Goal: Information Seeking & Learning: Learn about a topic

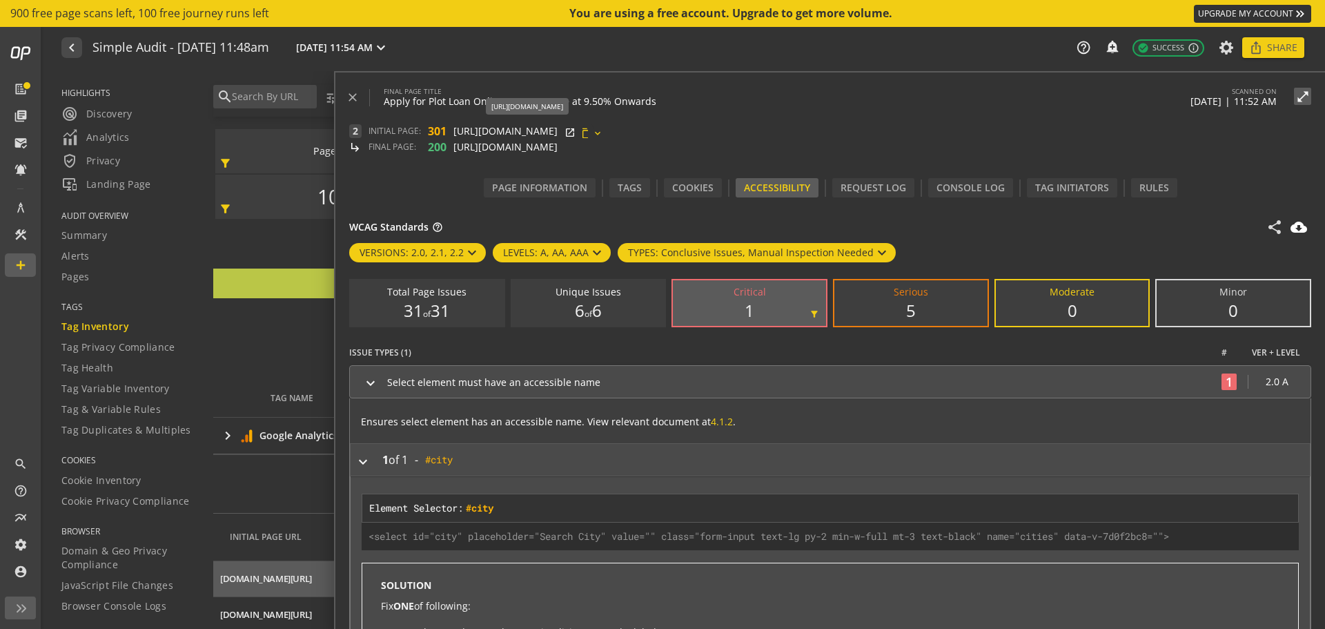
scroll to position [87, 0]
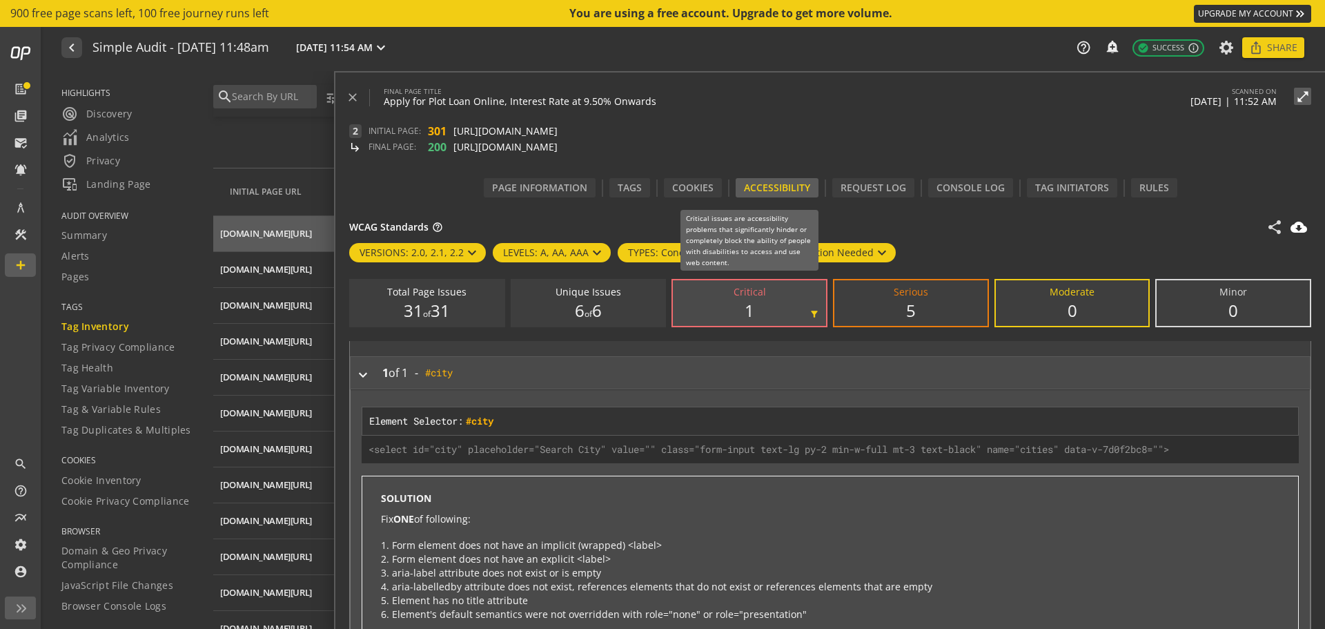
click at [751, 293] on div "Critical" at bounding box center [749, 292] width 32 height 10
click at [0, 0] on input "Critical 1 filter_alt" at bounding box center [0, 0] width 0 height 0
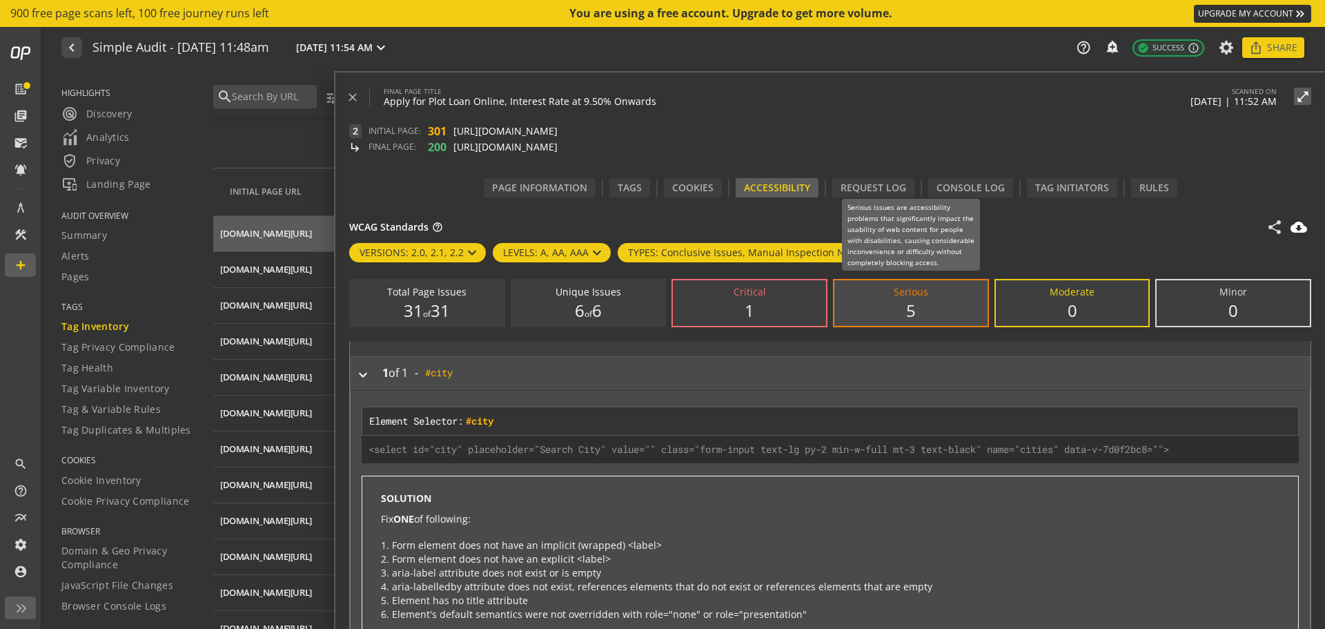
click at [911, 293] on div "Serious" at bounding box center [910, 292] width 34 height 10
click at [0, 0] on input "Serious 5" at bounding box center [0, 0] width 0 height 0
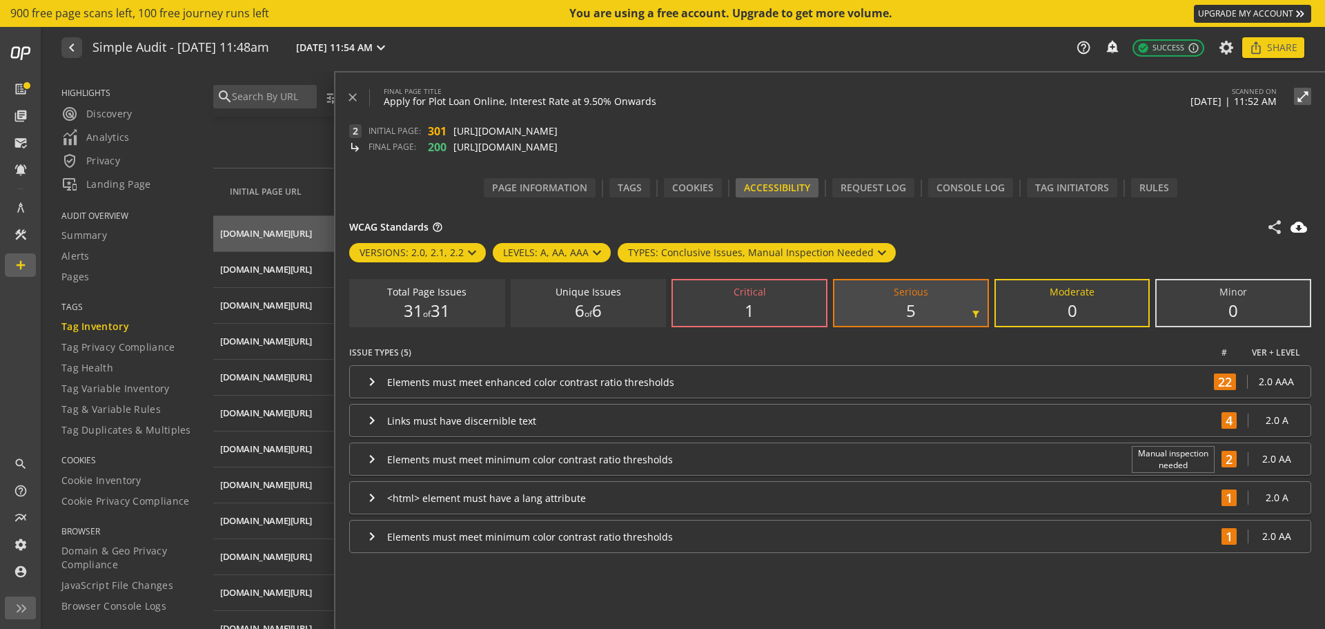
scroll to position [0, 0]
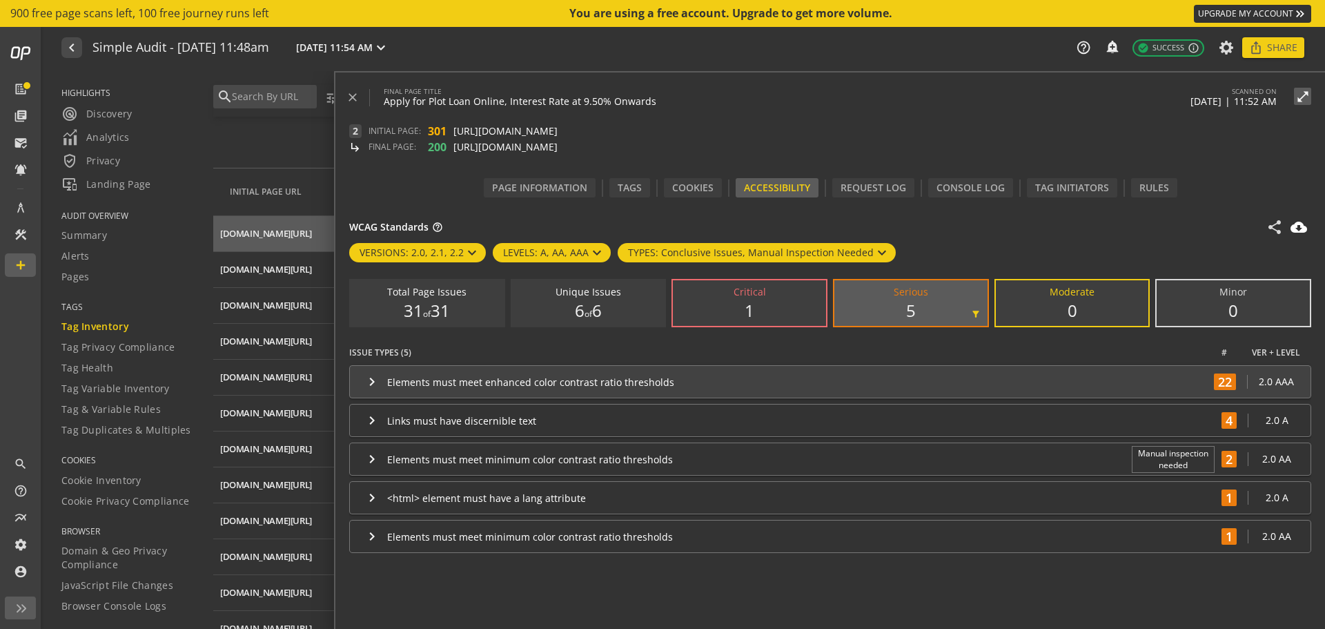
click at [553, 382] on div "Elements must meet enhanced color contrast ratio thresholds" at bounding box center [797, 381] width 820 height 13
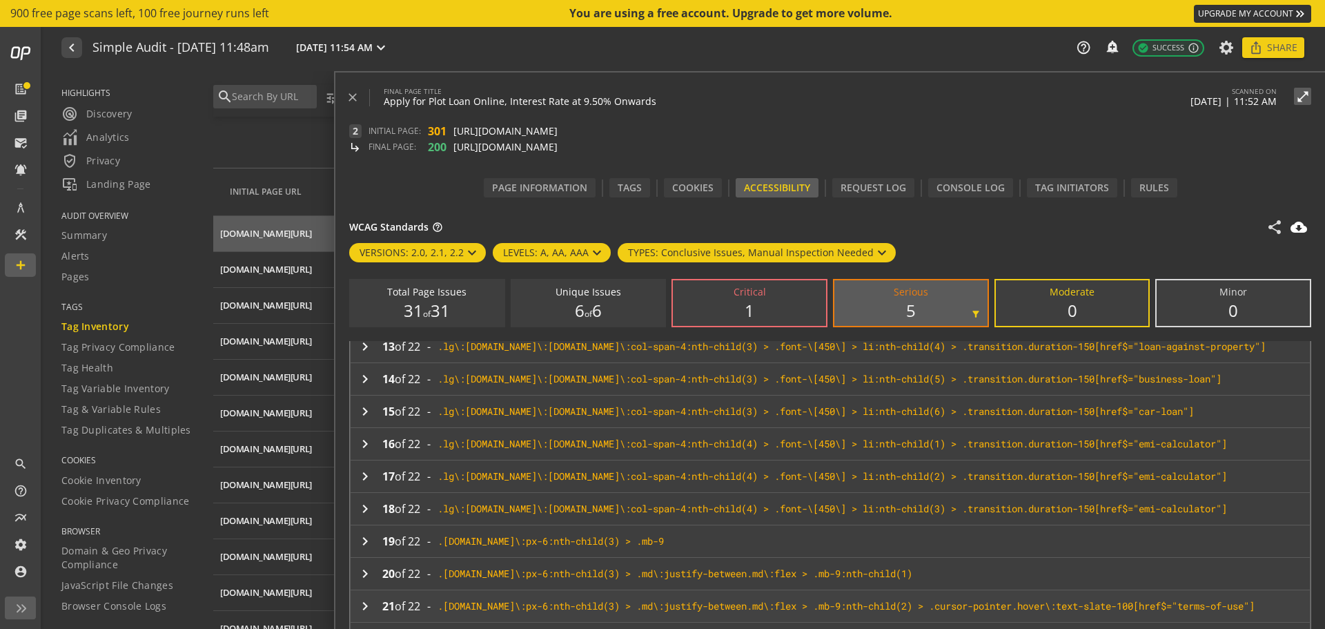
scroll to position [651, 0]
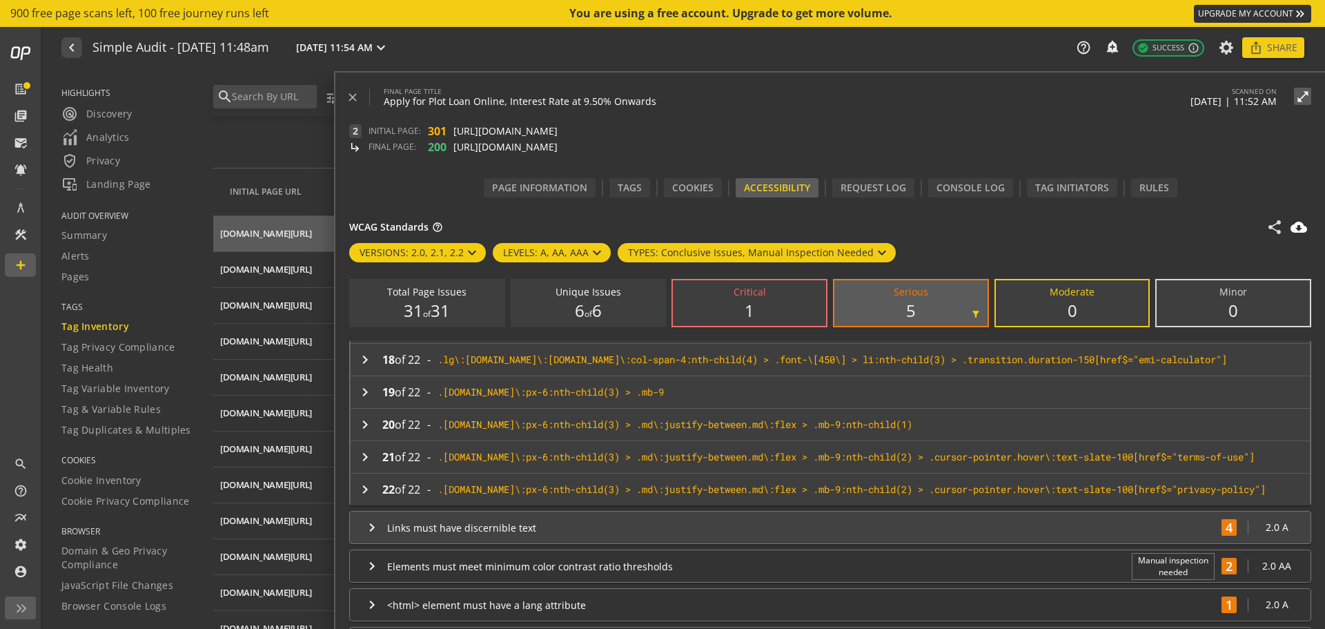
click at [1053, 528] on div "Links must have discernible text" at bounding box center [800, 527] width 827 height 13
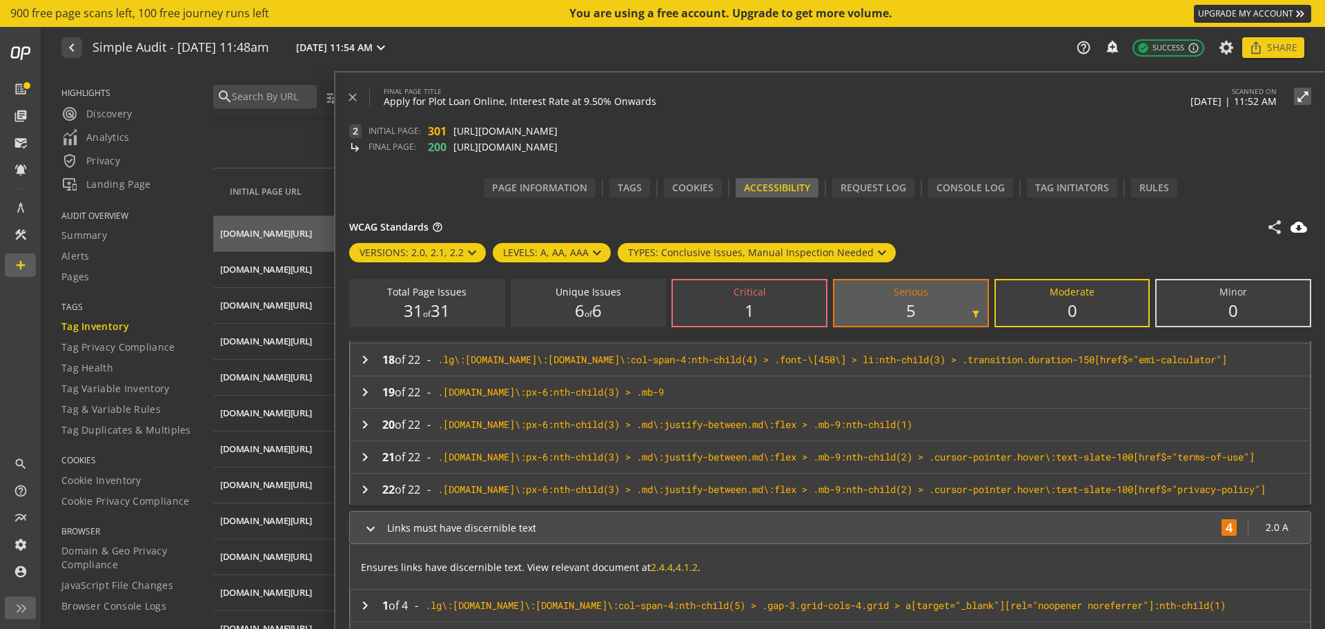
scroll to position [826, 0]
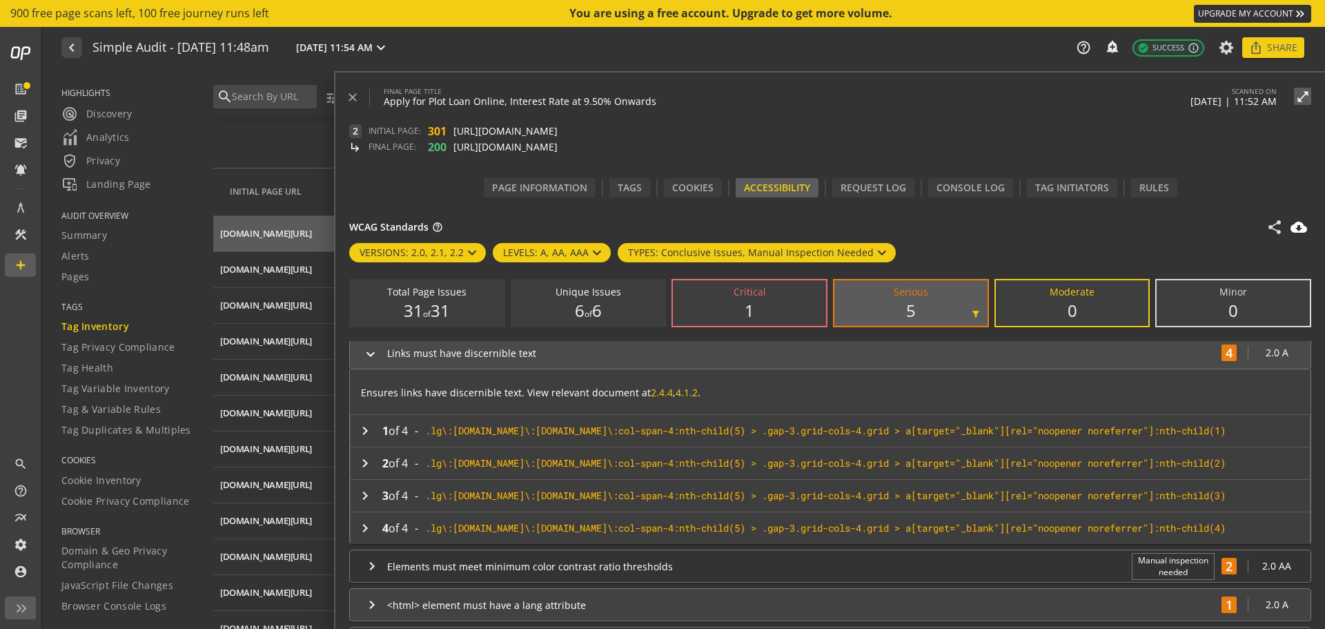
click at [700, 600] on div "<html> element must have a lang attribute" at bounding box center [800, 604] width 827 height 13
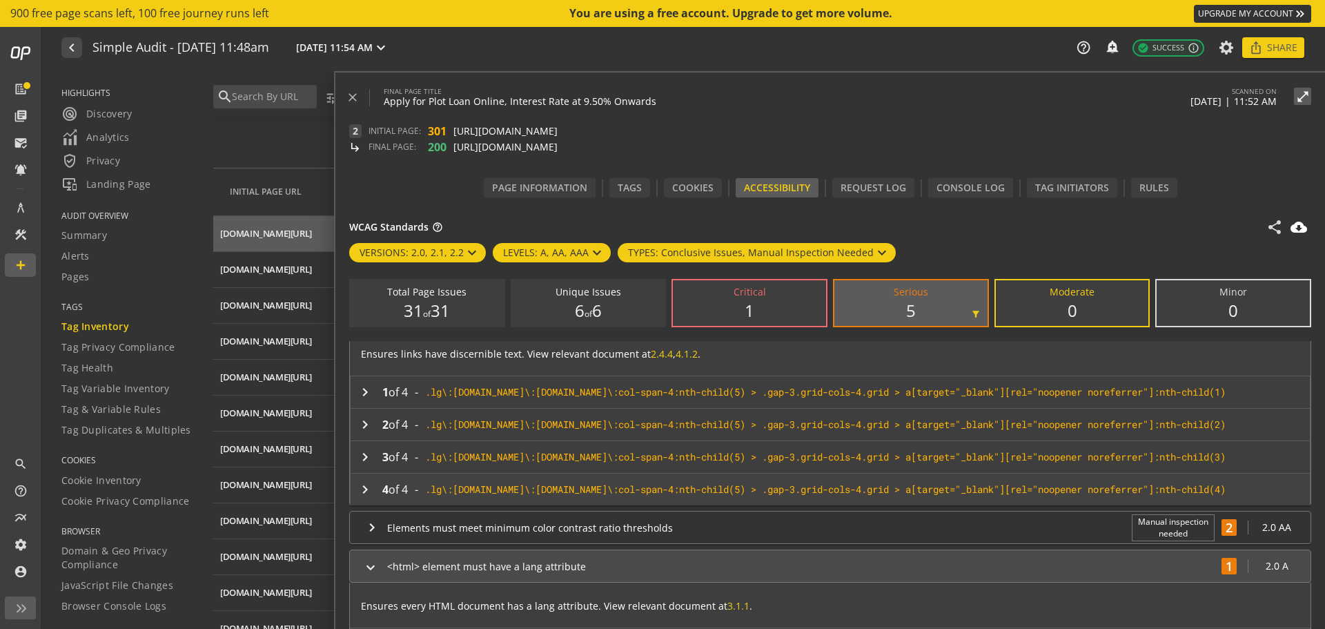
scroll to position [903, 0]
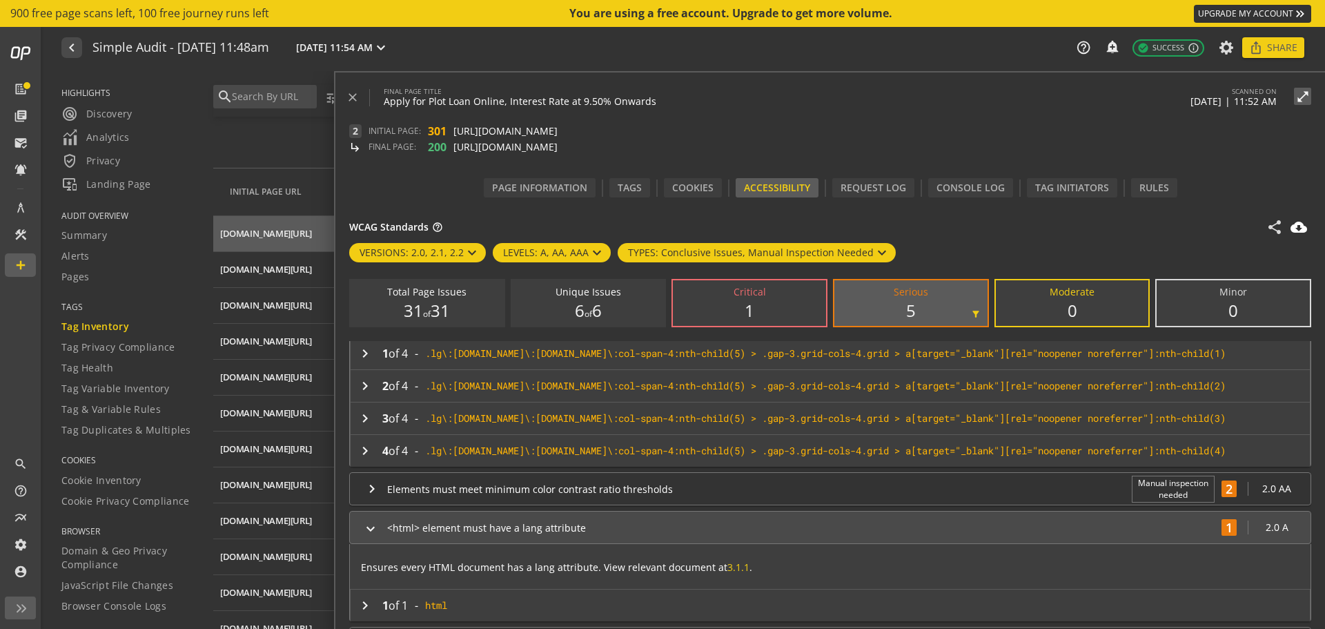
click at [750, 568] on p "Ensures every HTML document has a lang attribute. View relevant document at 3.1…" at bounding box center [830, 563] width 960 height 38
click at [669, 566] on p "Ensures every HTML document has a lang attribute. View relevant document at 3.1…" at bounding box center [830, 563] width 960 height 38
click at [685, 568] on p "Ensures every HTML document has a lang attribute. View relevant document at 3.1…" at bounding box center [830, 563] width 960 height 38
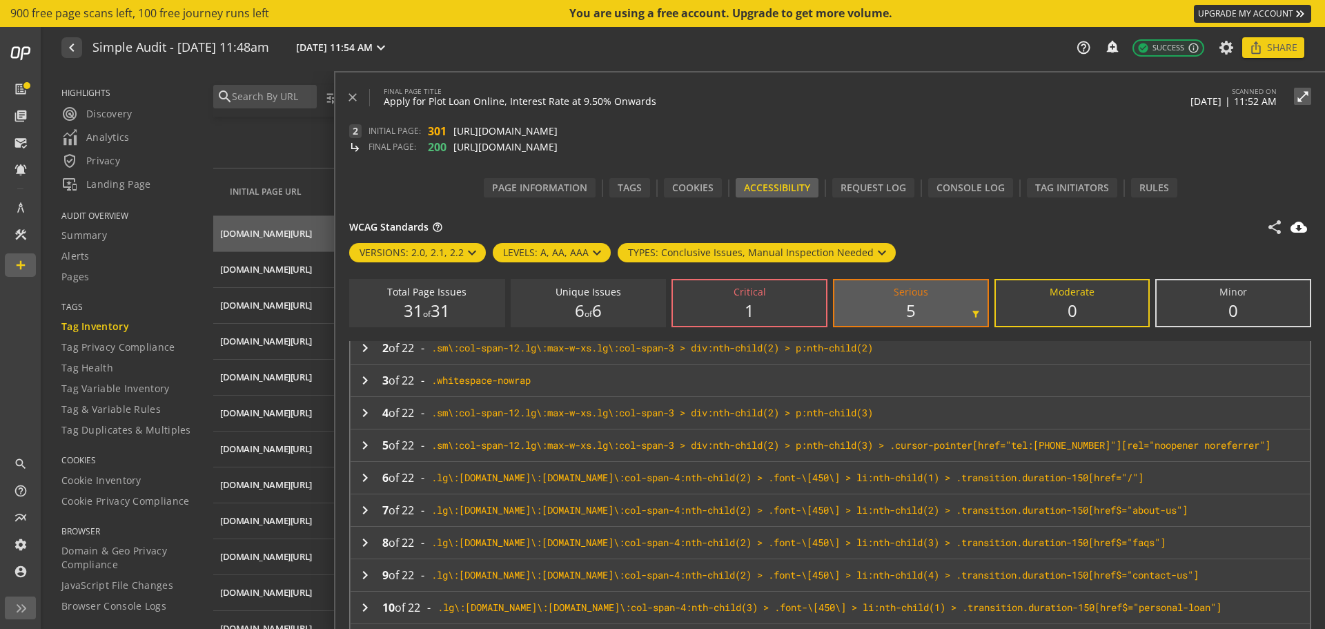
scroll to position [0, 0]
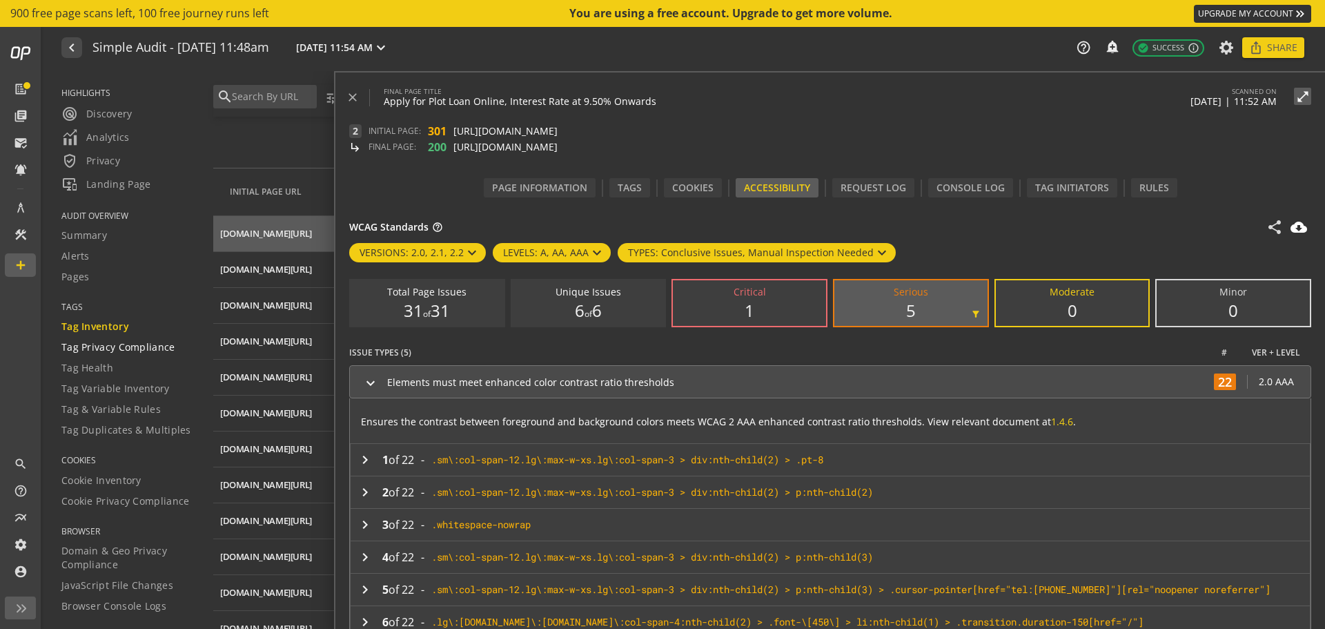
click at [107, 347] on span "Tag Privacy Compliance" at bounding box center [118, 347] width 114 height 14
